Goal: Check status: Check status

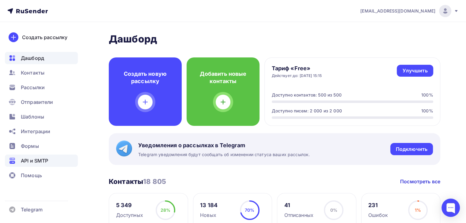
click at [42, 162] on span "API и SMTP" at bounding box center [34, 160] width 27 height 7
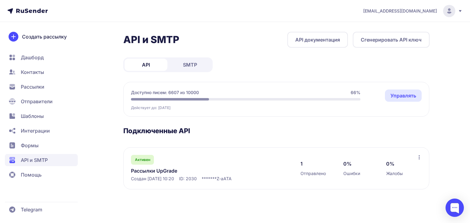
click at [189, 67] on span "SMTP" at bounding box center [190, 64] width 14 height 7
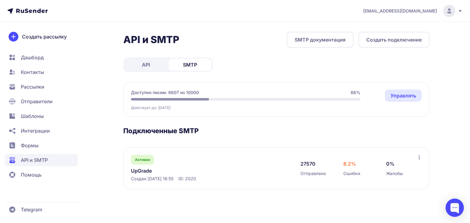
click at [141, 170] on link "UpGrade" at bounding box center [193, 170] width 125 height 7
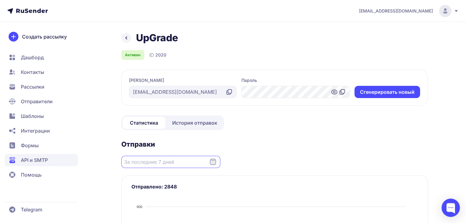
click at [163, 162] on input "Datepicker input" at bounding box center [170, 162] width 99 height 12
click at [247, 156] on div "Сегодня Вчера За последние 7 дней За последние 30 дней За все время Сент. 2025 …" at bounding box center [274, 162] width 306 height 12
click at [193, 122] on span "История отправок" at bounding box center [194, 122] width 45 height 7
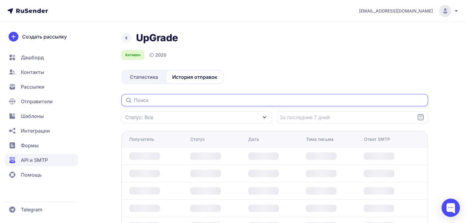
click at [149, 102] on input "text" at bounding box center [274, 100] width 306 height 12
paste input "Baysaevar2002@icloud.com"
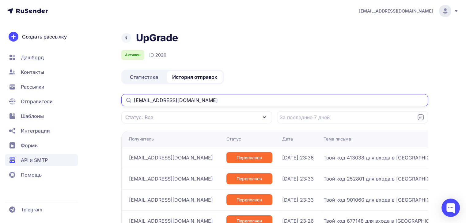
type input "Baysaevar2002@icloud.com"
